Goal: Transaction & Acquisition: Purchase product/service

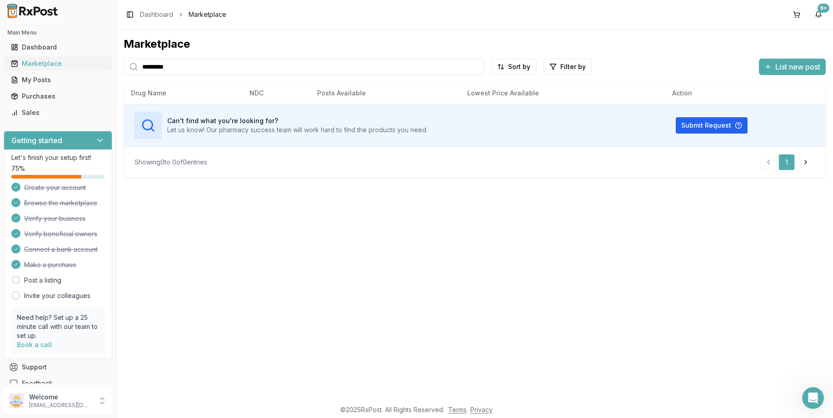
click at [33, 66] on div "Marketplace" at bounding box center [58, 63] width 94 height 9
click at [193, 67] on input "*********" at bounding box center [304, 67] width 360 height 16
type input "*"
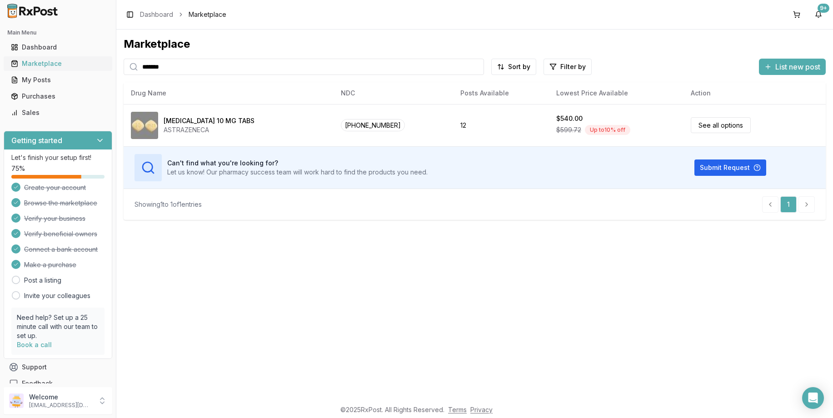
drag, startPoint x: 170, startPoint y: 69, endPoint x: 81, endPoint y: 58, distance: 90.1
click at [81, 58] on div "Main Menu Dashboard Marketplace My Posts Purchases Sales Getting started Let's …" at bounding box center [416, 209] width 833 height 418
type input "********"
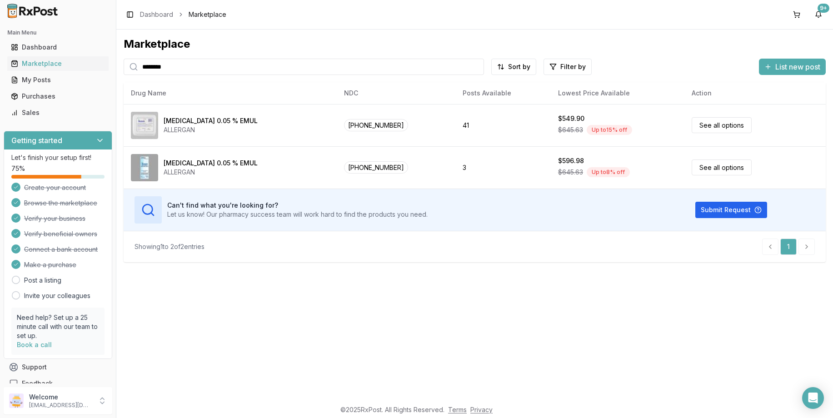
drag, startPoint x: 192, startPoint y: 65, endPoint x: -3, endPoint y: 69, distance: 195.4
click at [0, 69] on html "Main Menu Dashboard Marketplace My Posts Purchases Sales Getting started Let's …" at bounding box center [416, 209] width 833 height 418
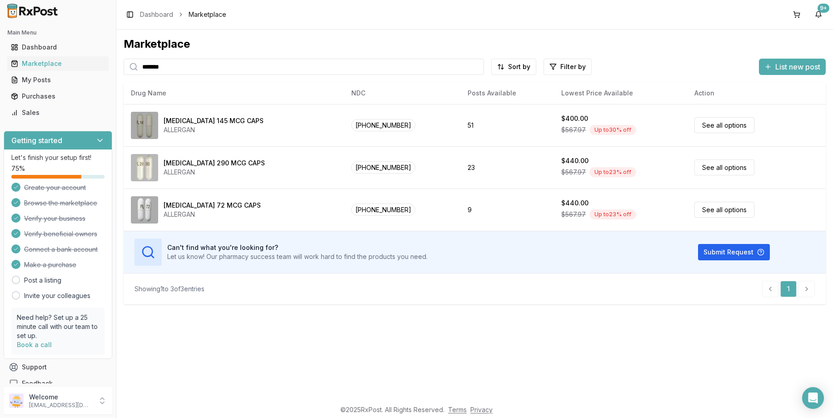
type input "*******"
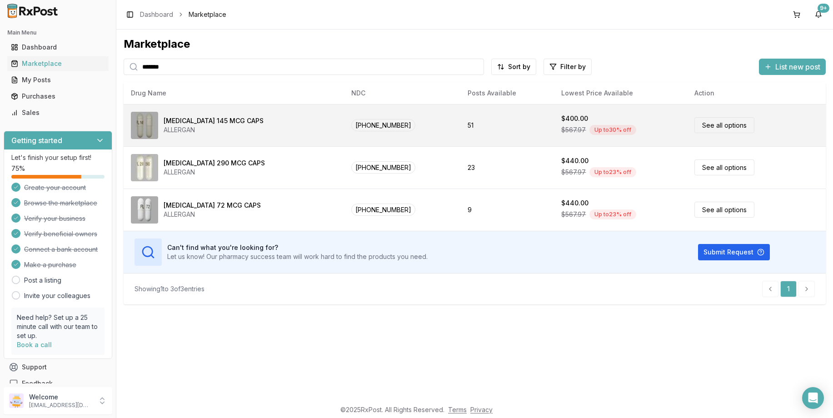
click at [226, 120] on div "[MEDICAL_DATA] 145 MCG CAPS" at bounding box center [214, 120] width 100 height 9
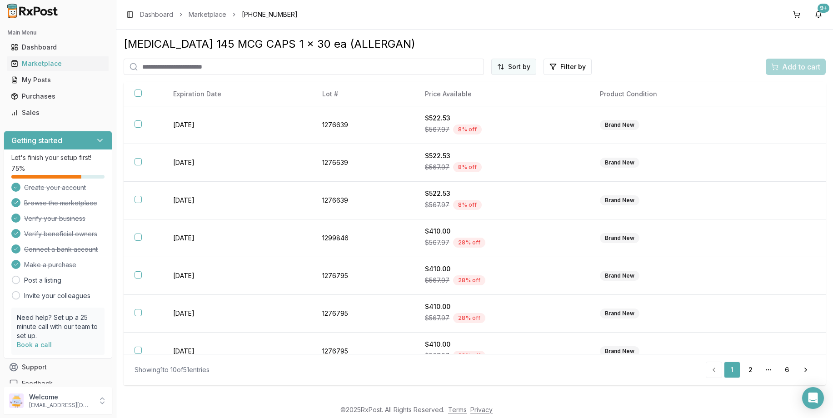
click at [520, 67] on html "Main Menu Dashboard Marketplace My Posts Purchases Sales Getting started Let's …" at bounding box center [416, 209] width 833 height 418
click at [486, 100] on div "Price (Low to High)" at bounding box center [490, 101] width 86 height 15
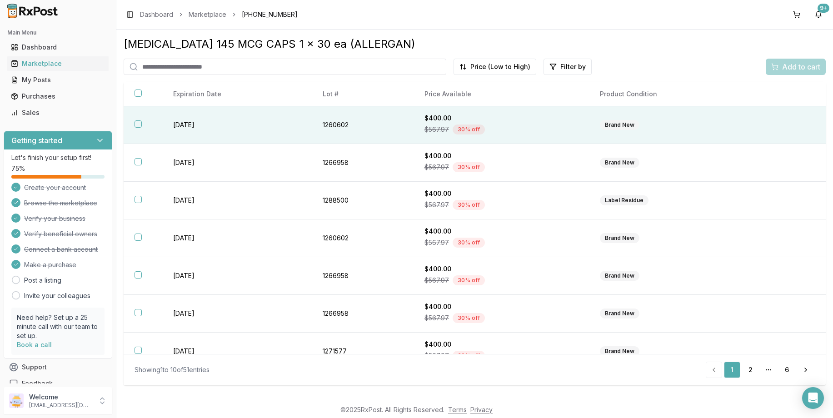
click at [140, 124] on button "button" at bounding box center [137, 123] width 7 height 7
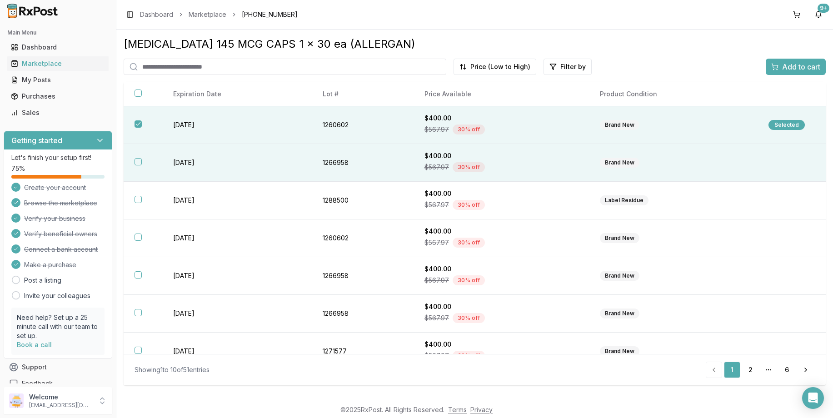
click at [136, 157] on th at bounding box center [143, 163] width 39 height 38
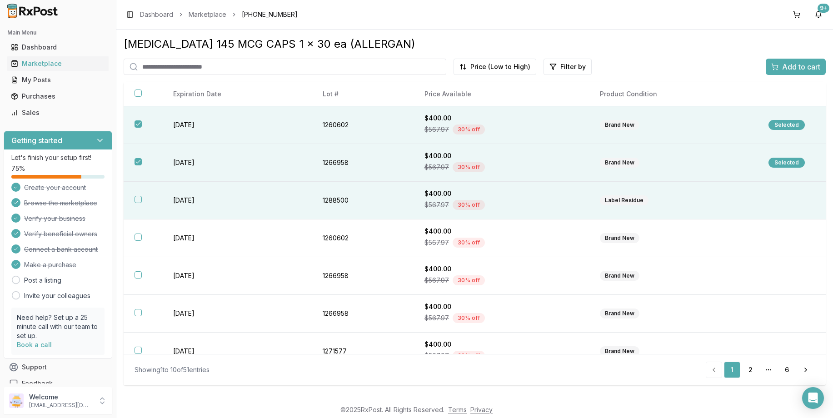
click at [140, 194] on th at bounding box center [143, 201] width 39 height 38
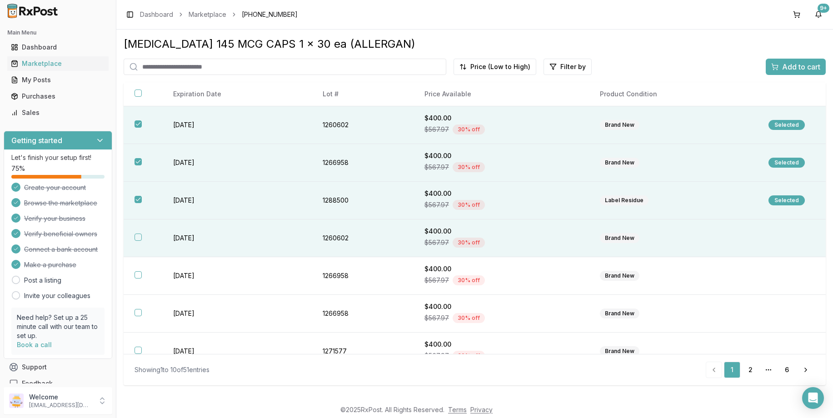
click at [137, 234] on button "button" at bounding box center [137, 236] width 7 height 7
click at [803, 68] on span "Add to cart" at bounding box center [801, 66] width 38 height 11
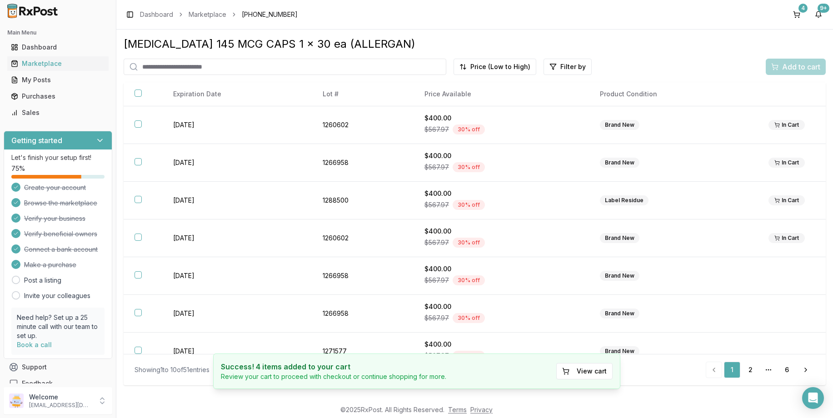
click at [188, 71] on input "search" at bounding box center [285, 67] width 323 height 16
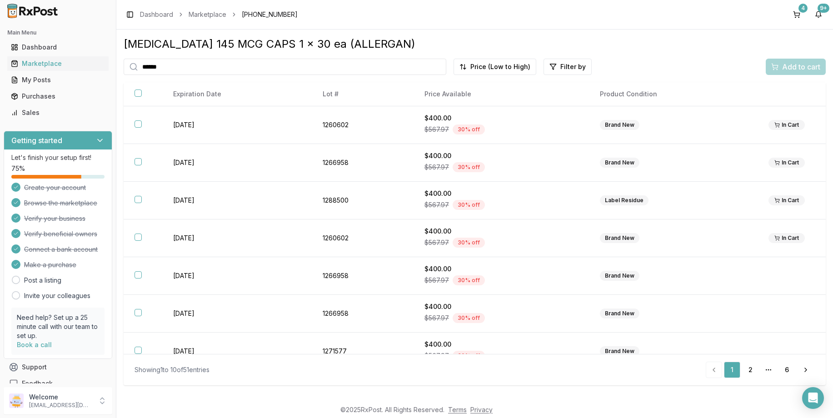
type input "*******"
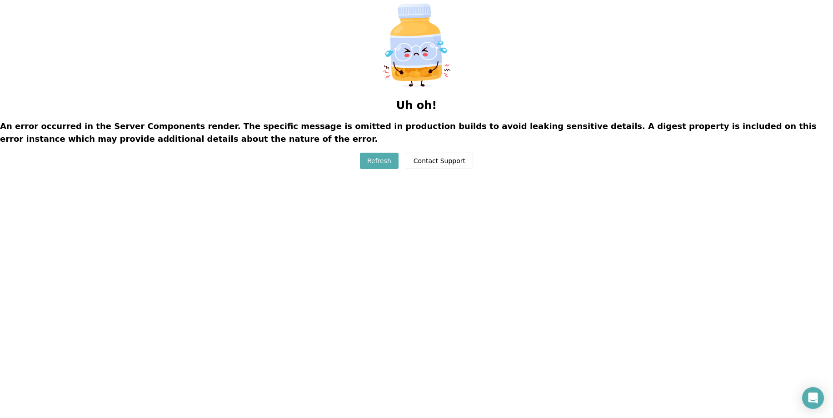
click at [370, 163] on button "Refresh" at bounding box center [379, 161] width 39 height 16
click at [384, 163] on button "Refresh" at bounding box center [379, 161] width 39 height 16
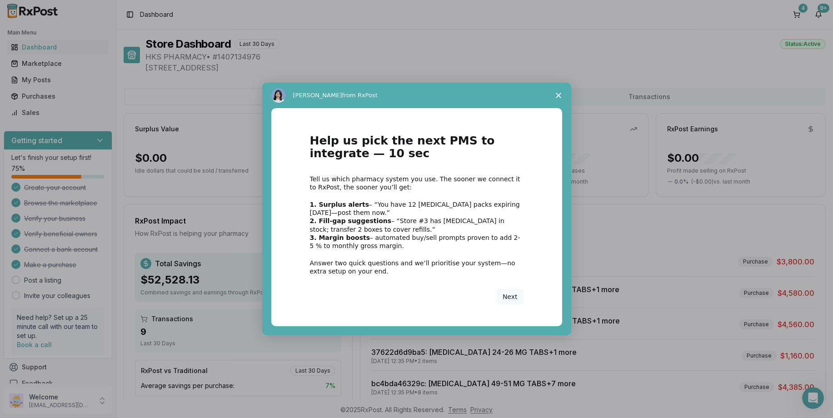
click at [558, 95] on polygon "Close survey" at bounding box center [558, 95] width 5 height 5
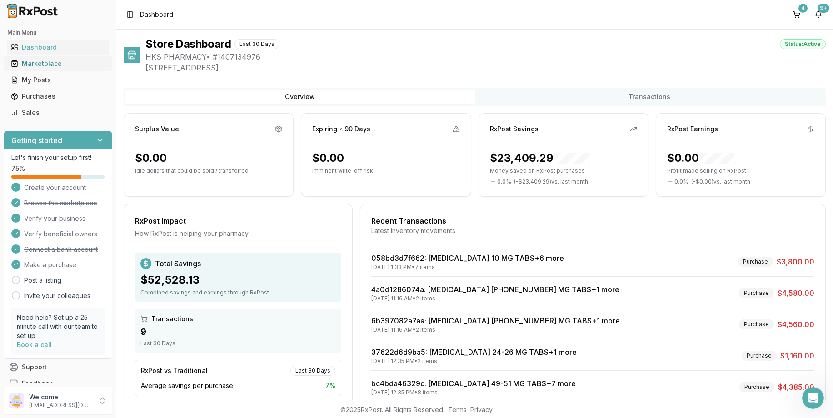
click at [37, 68] on div "Marketplace" at bounding box center [58, 63] width 94 height 9
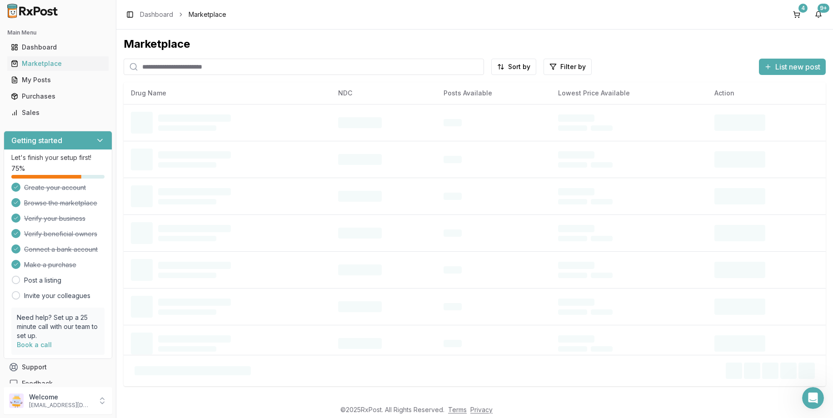
click at [195, 67] on input "search" at bounding box center [304, 67] width 360 height 16
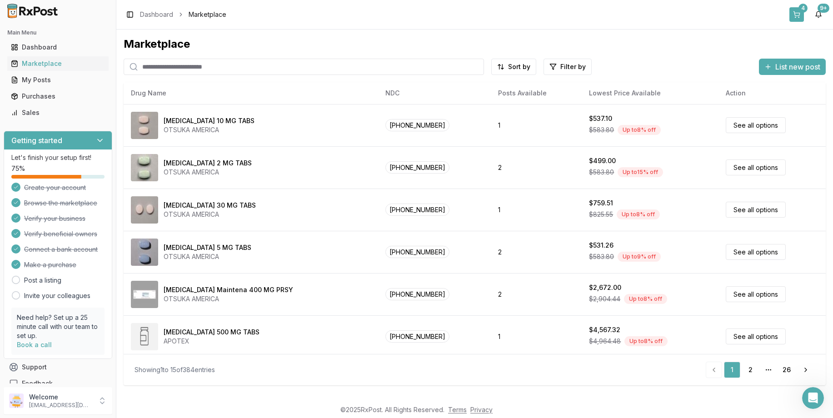
click at [801, 14] on button "4" at bounding box center [796, 14] width 15 height 15
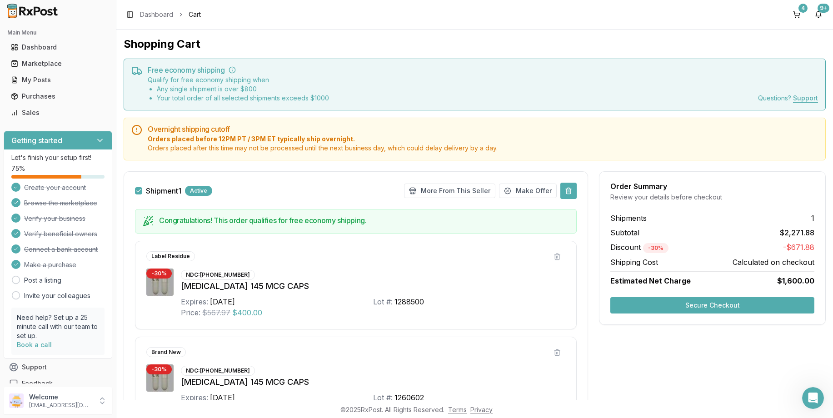
click at [564, 187] on button at bounding box center [568, 191] width 16 height 16
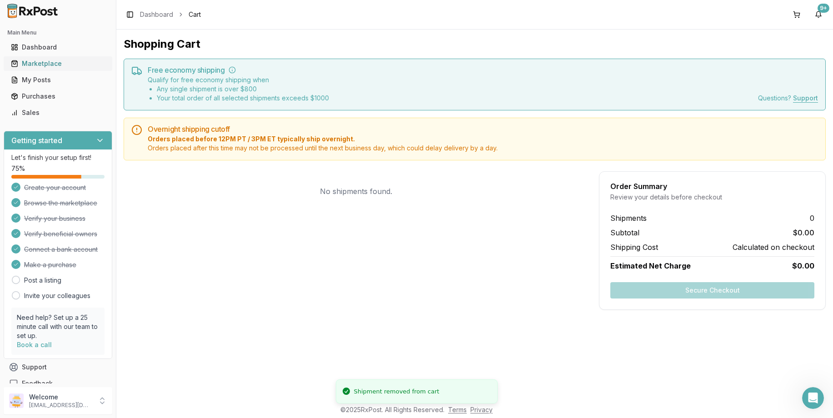
click at [38, 60] on div "Marketplace" at bounding box center [58, 63] width 94 height 9
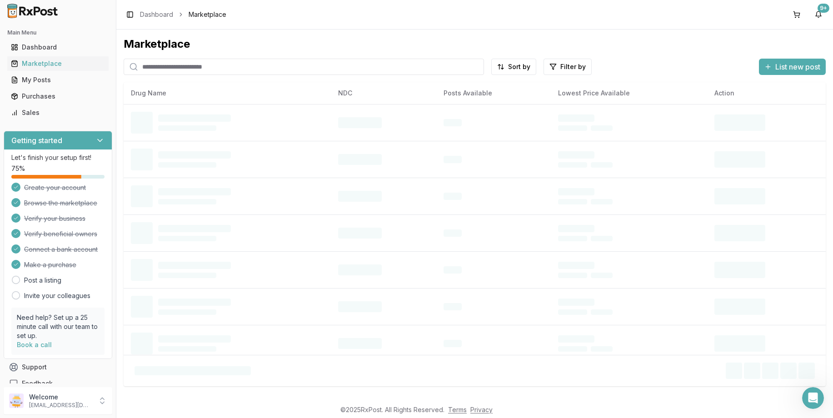
click at [231, 61] on input "search" at bounding box center [304, 67] width 360 height 16
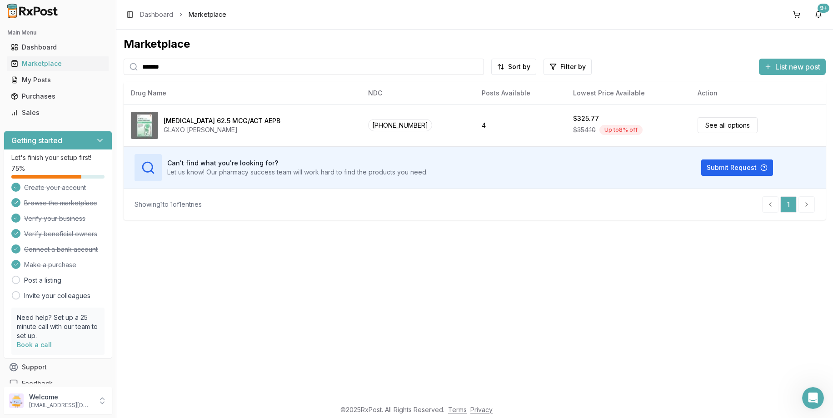
type input "*******"
drag, startPoint x: 178, startPoint y: 70, endPoint x: 96, endPoint y: 56, distance: 83.0
click at [99, 65] on div "Main Menu Dashboard Marketplace My Posts Purchases Sales Getting started Let's …" at bounding box center [416, 209] width 833 height 418
type input "********"
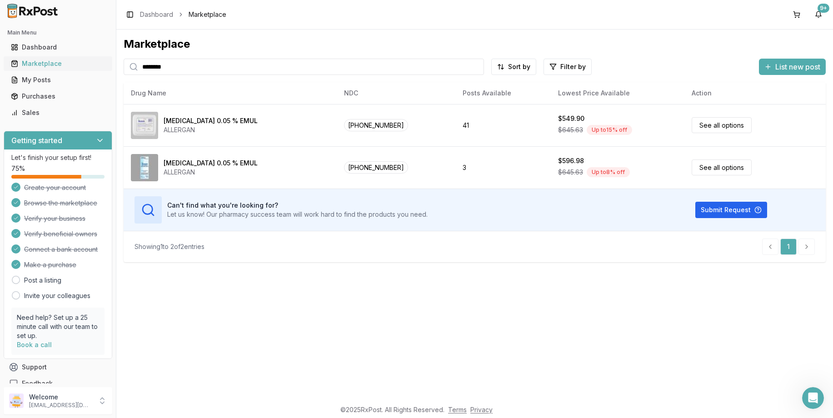
drag, startPoint x: 173, startPoint y: 66, endPoint x: 65, endPoint y: 63, distance: 107.7
click at [65, 63] on div "Main Menu Dashboard Marketplace My Posts Purchases Sales Getting started Let's …" at bounding box center [416, 209] width 833 height 418
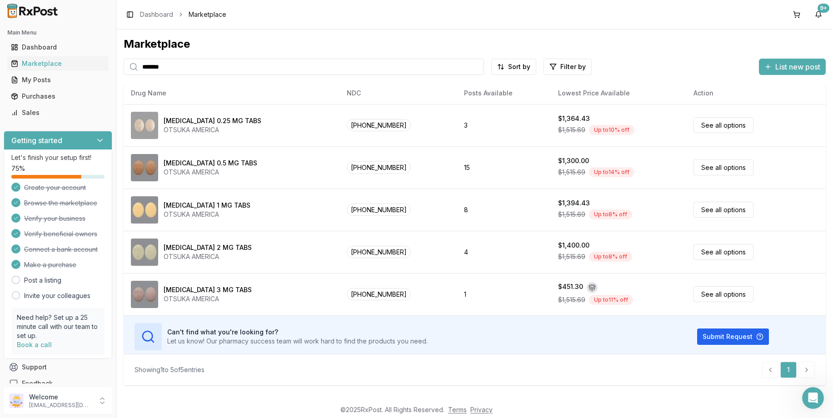
type input "*******"
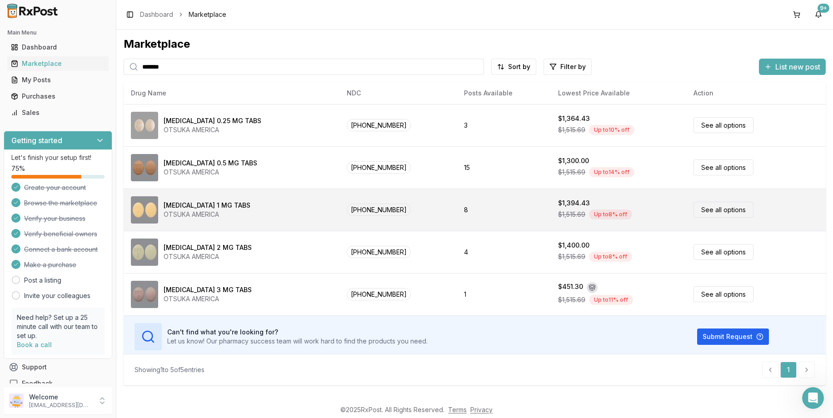
click at [216, 204] on div "[MEDICAL_DATA] 1 MG TABS" at bounding box center [207, 205] width 87 height 9
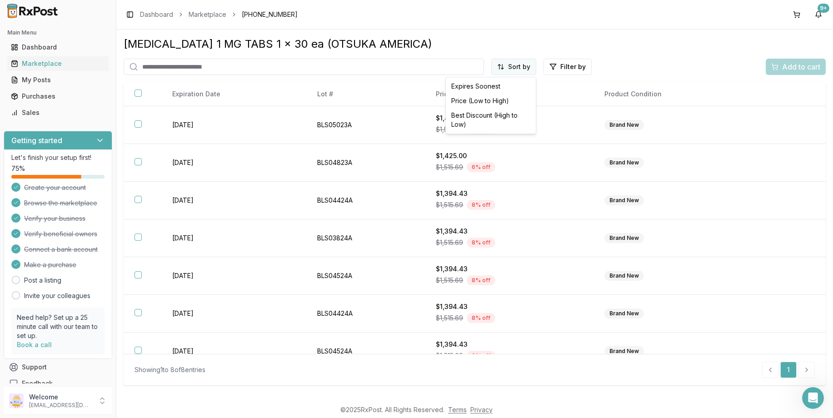
click at [507, 70] on html "Main Menu Dashboard Marketplace My Posts Purchases Sales Getting started Let's …" at bounding box center [416, 209] width 833 height 418
click at [489, 103] on div "Price (Low to High)" at bounding box center [490, 101] width 86 height 15
click at [40, 63] on div "Marketplace" at bounding box center [58, 63] width 94 height 9
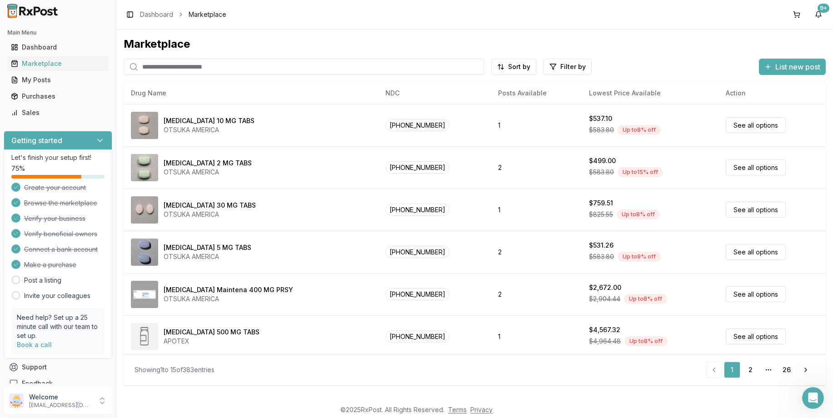
click at [190, 68] on input "search" at bounding box center [304, 67] width 360 height 16
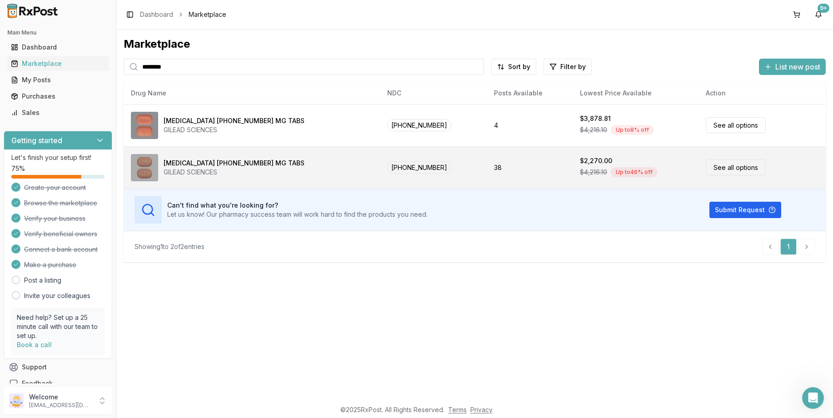
type input "********"
click at [237, 162] on div "[MEDICAL_DATA] [PHONE_NUMBER] MG TABS" at bounding box center [234, 163] width 141 height 9
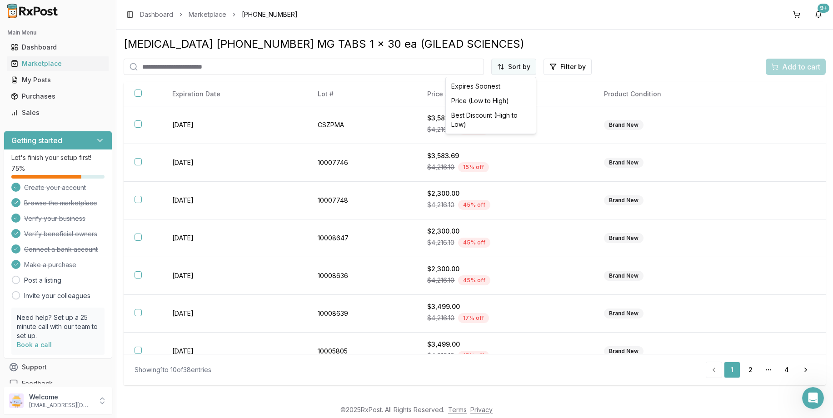
click at [516, 72] on html "Main Menu Dashboard Marketplace My Posts Purchases Sales Getting started Let's …" at bounding box center [416, 209] width 833 height 418
click at [495, 102] on div "Price (Low to High)" at bounding box center [490, 101] width 86 height 15
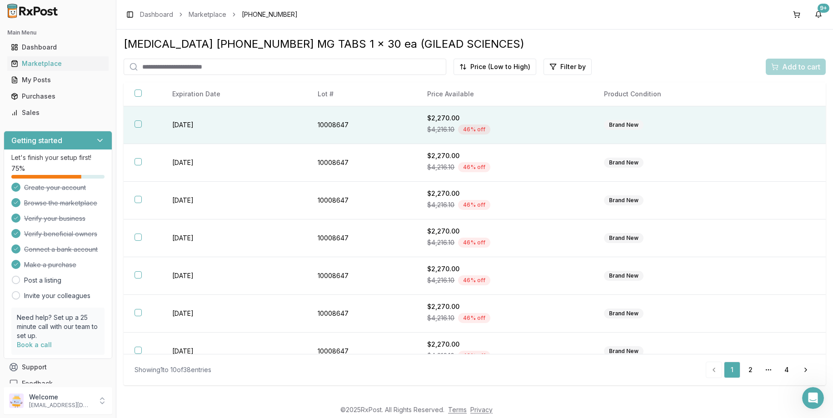
click at [275, 128] on td "[DATE]" at bounding box center [233, 125] width 145 height 38
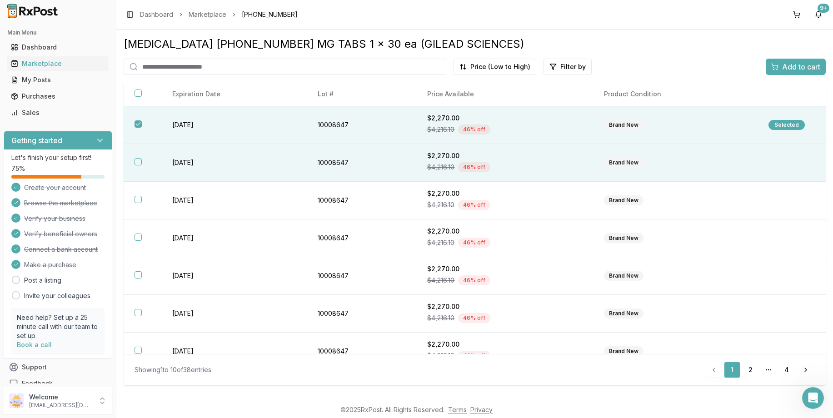
click at [274, 150] on td "[DATE]" at bounding box center [233, 163] width 145 height 38
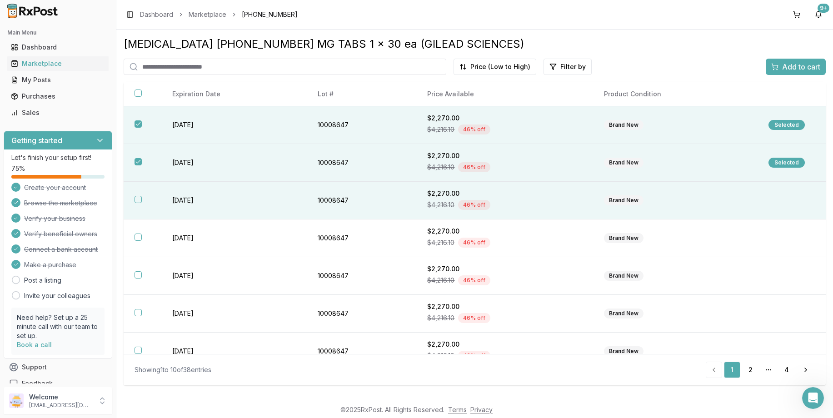
click at [256, 196] on td "[DATE]" at bounding box center [233, 201] width 145 height 38
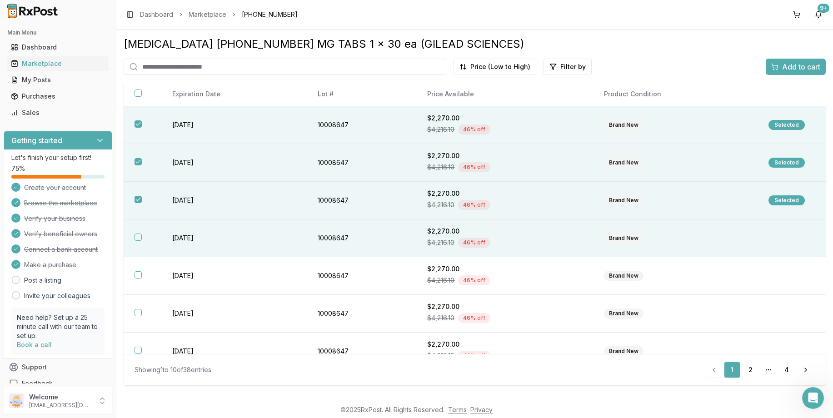
click at [268, 241] on td "[DATE]" at bounding box center [233, 238] width 145 height 38
click at [804, 69] on span "Add to cart" at bounding box center [801, 66] width 38 height 11
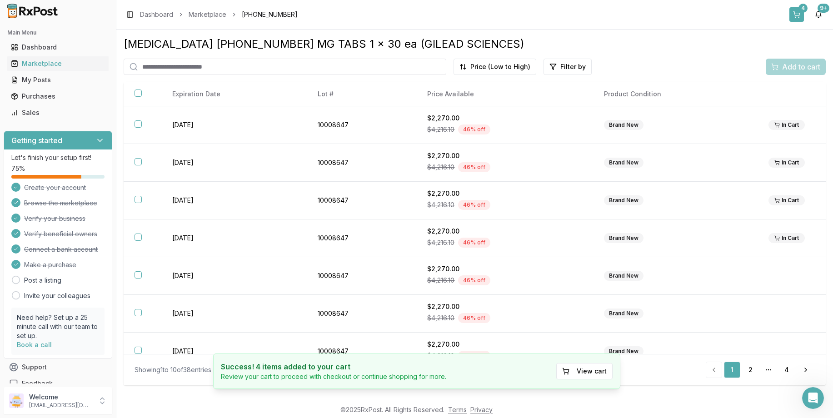
click at [798, 9] on div "4" at bounding box center [802, 8] width 9 height 9
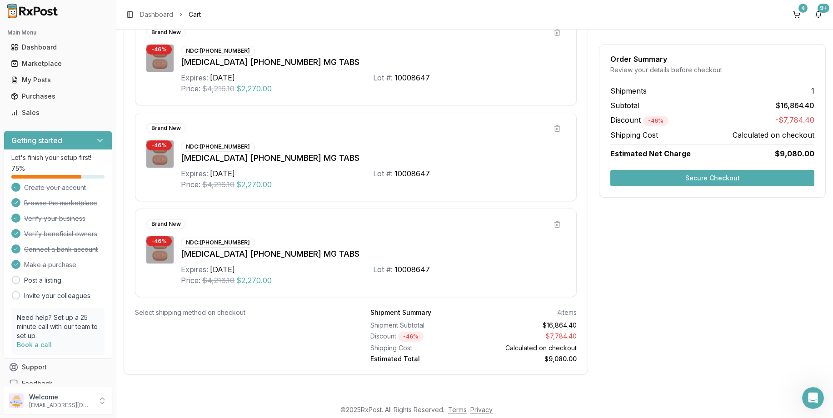
scroll to position [320, 0]
click at [701, 179] on button "Secure Checkout" at bounding box center [712, 178] width 204 height 16
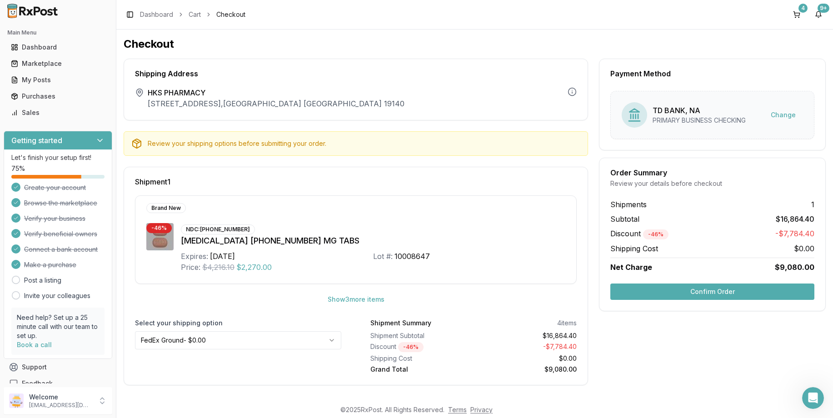
click at [728, 290] on button "Confirm Order" at bounding box center [712, 291] width 204 height 16
